Goal: Navigation & Orientation: Find specific page/section

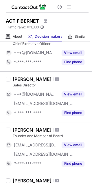
scroll to position [32, 0]
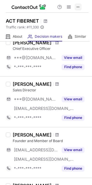
click at [78, 7] on span at bounding box center [78, 7] width 5 height 5
